Goal: Information Seeking & Learning: Learn about a topic

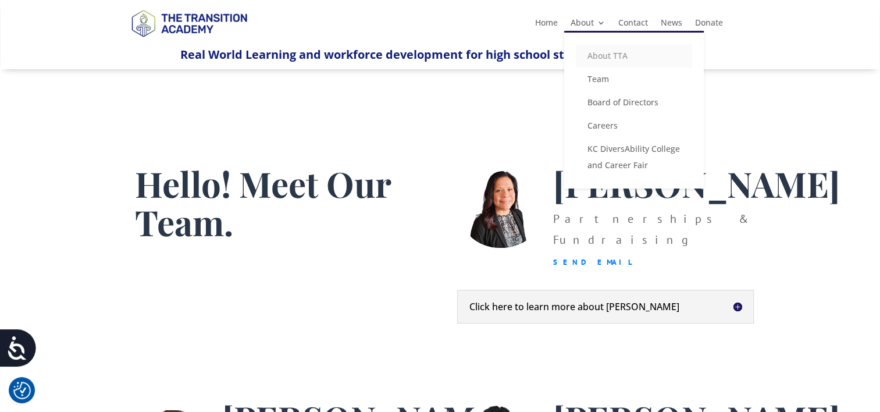
click at [636, 50] on link "About TTA" at bounding box center [634, 55] width 116 height 23
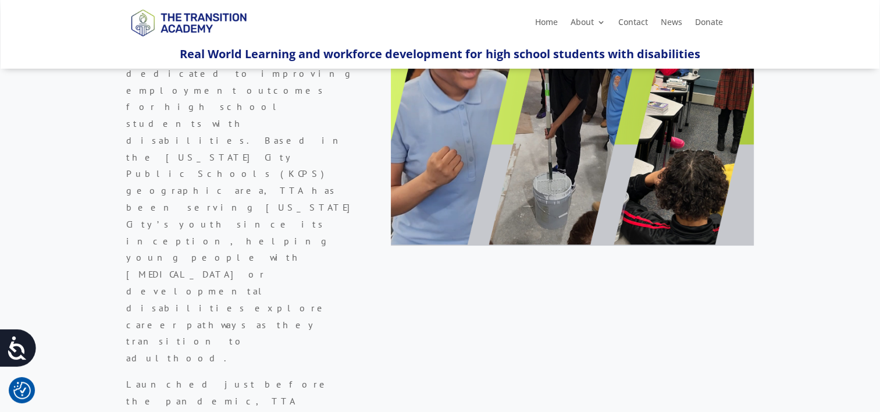
scroll to position [183, 0]
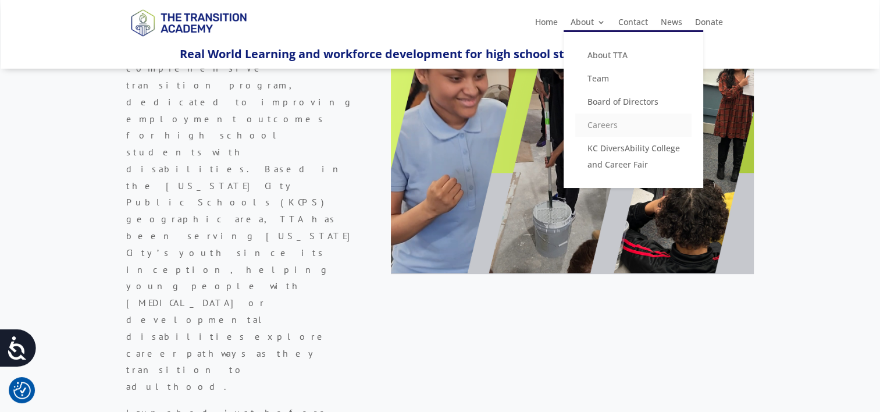
click at [598, 121] on link "Careers" at bounding box center [633, 124] width 116 height 23
click at [599, 123] on link "Careers" at bounding box center [633, 124] width 116 height 23
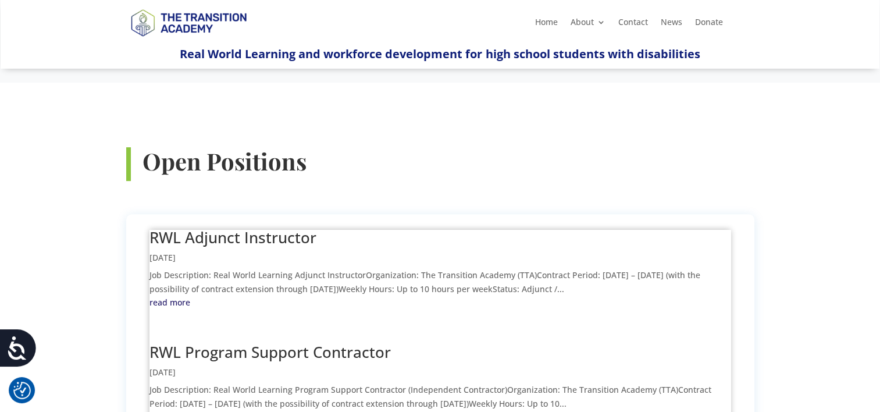
scroll to position [361, 0]
click at [187, 295] on link "read more" at bounding box center [441, 302] width 582 height 14
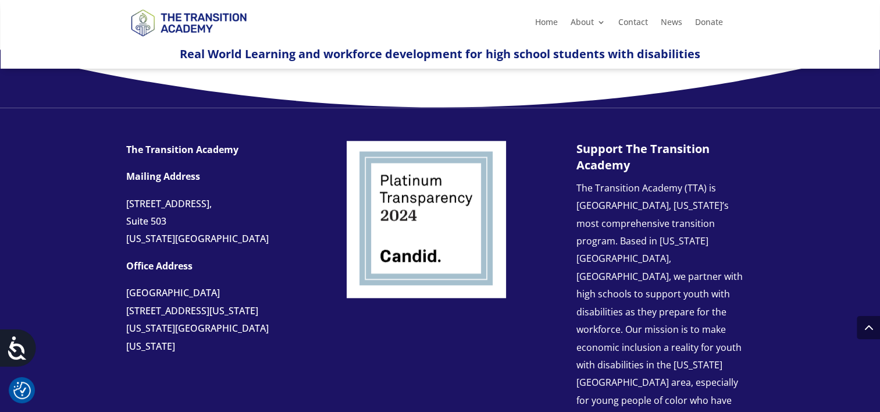
scroll to position [1231, 0]
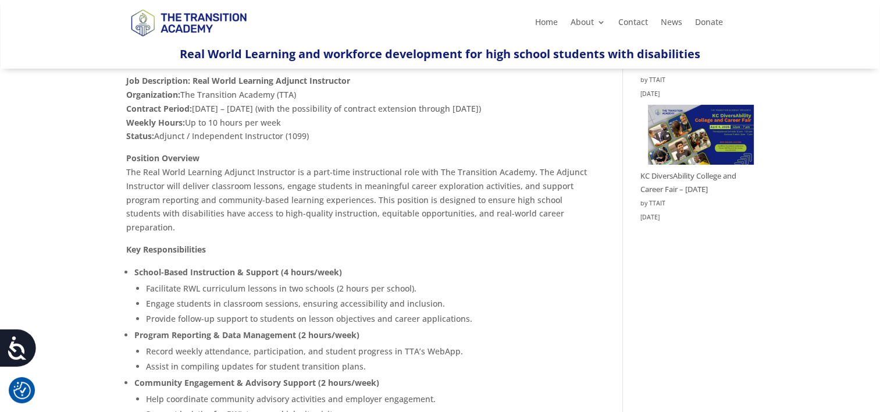
scroll to position [142, 0]
